Goal: Information Seeking & Learning: Learn about a topic

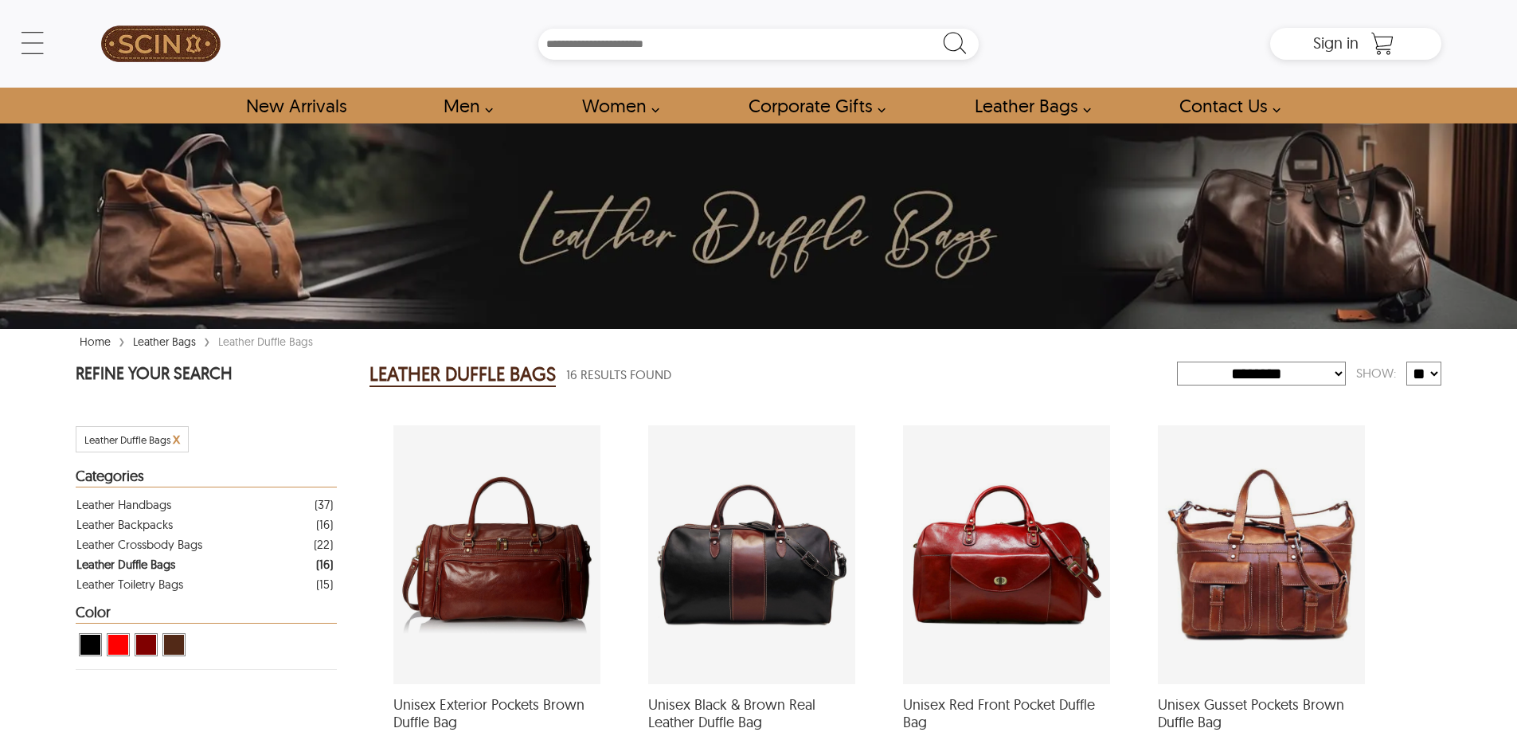
select select "********"
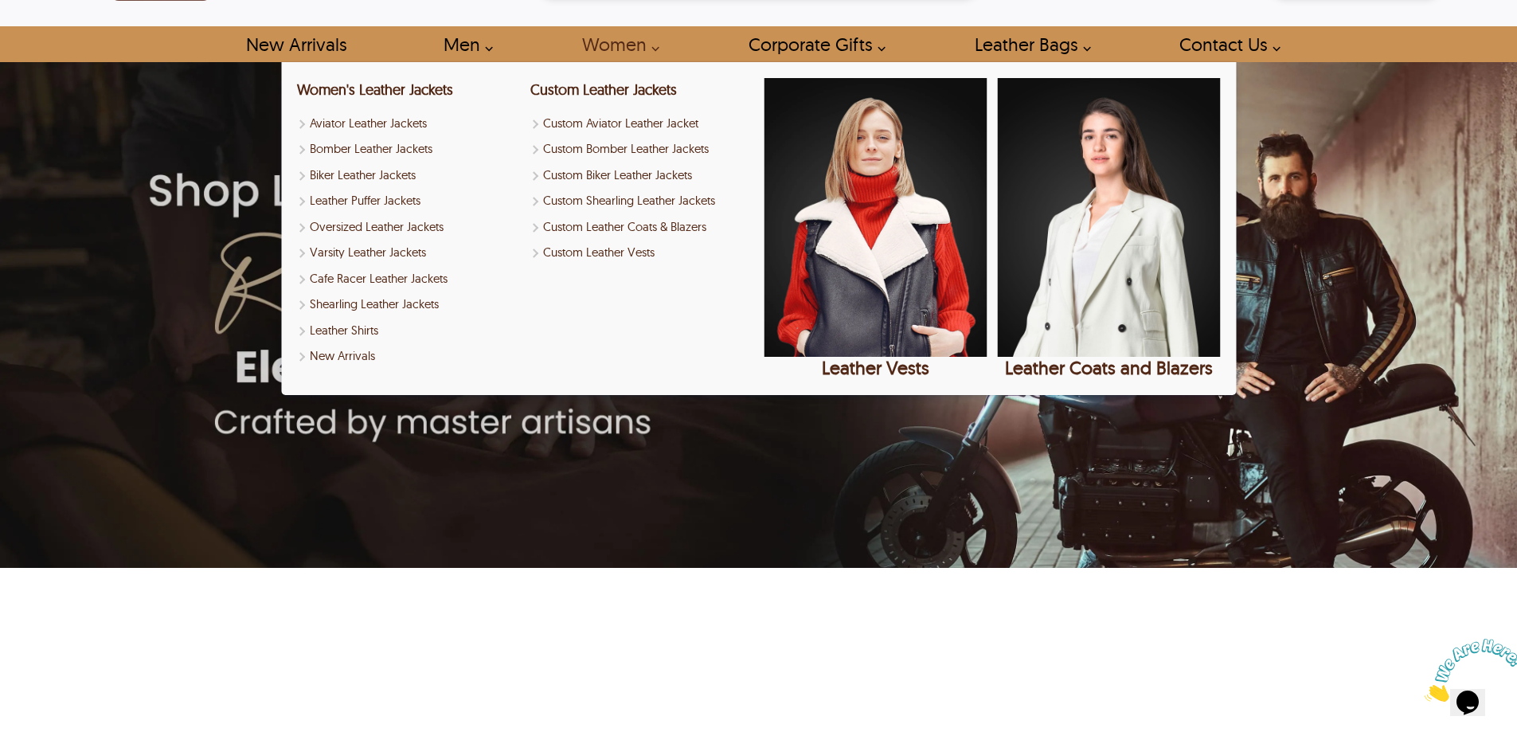
scroll to position [80, 0]
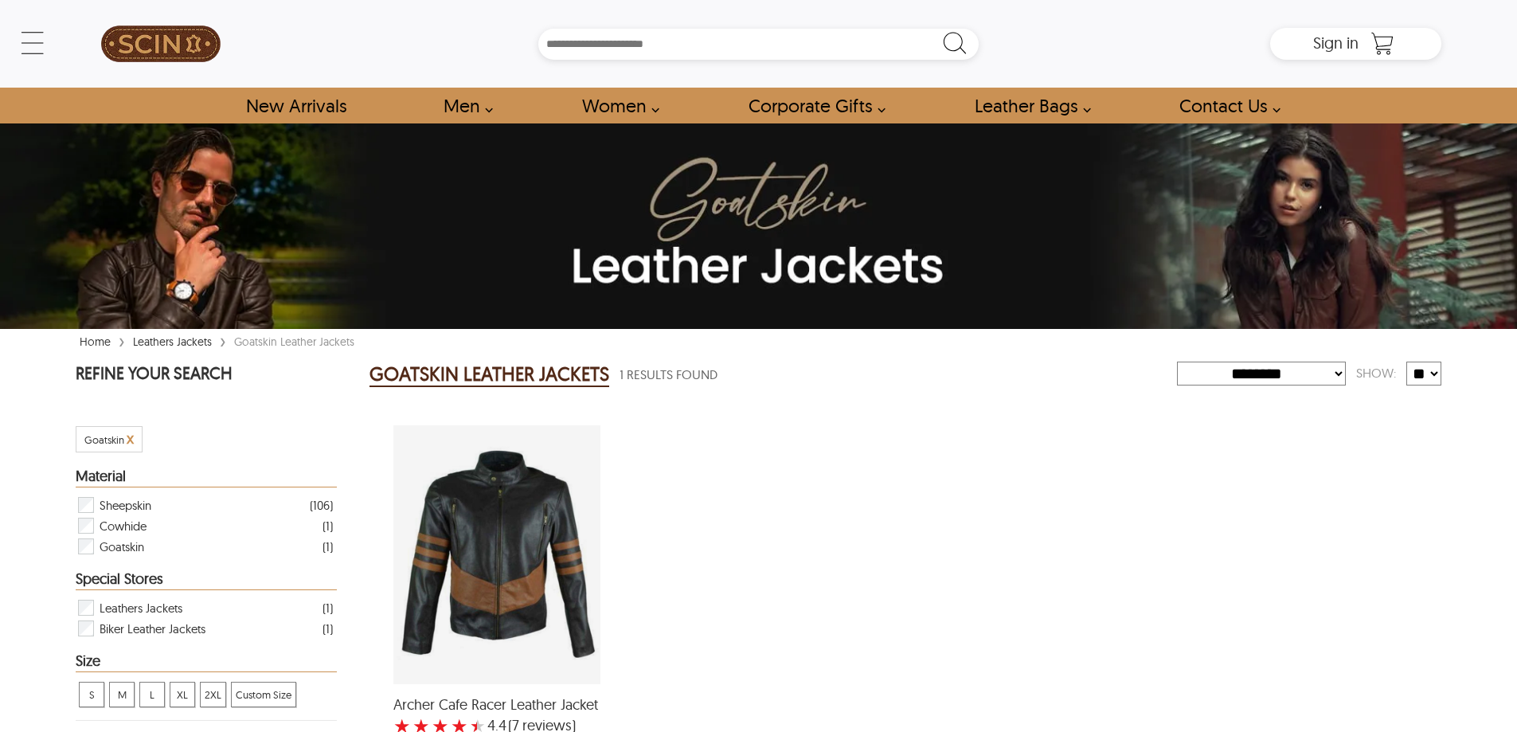
select select "********"
